Goal: Navigation & Orientation: Find specific page/section

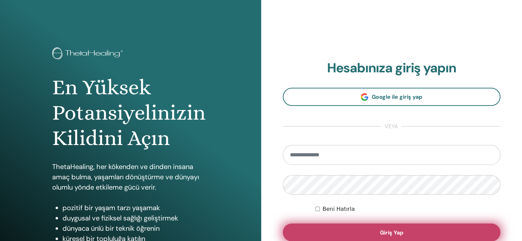
type input "**********"
click at [336, 232] on button "Giriş Yap" at bounding box center [392, 233] width 218 height 18
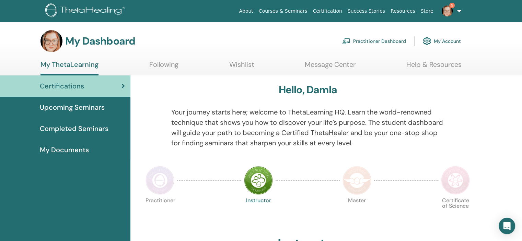
click at [76, 109] on span "Upcoming Seminars" at bounding box center [72, 107] width 65 height 10
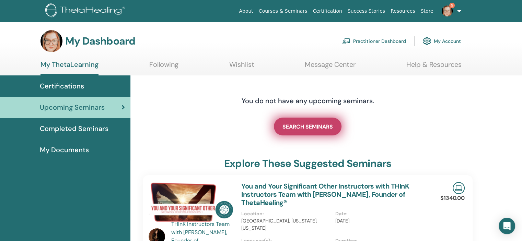
click at [338, 121] on link "SEARCH SEMINARS" at bounding box center [308, 127] width 68 height 18
